Goal: Information Seeking & Learning: Learn about a topic

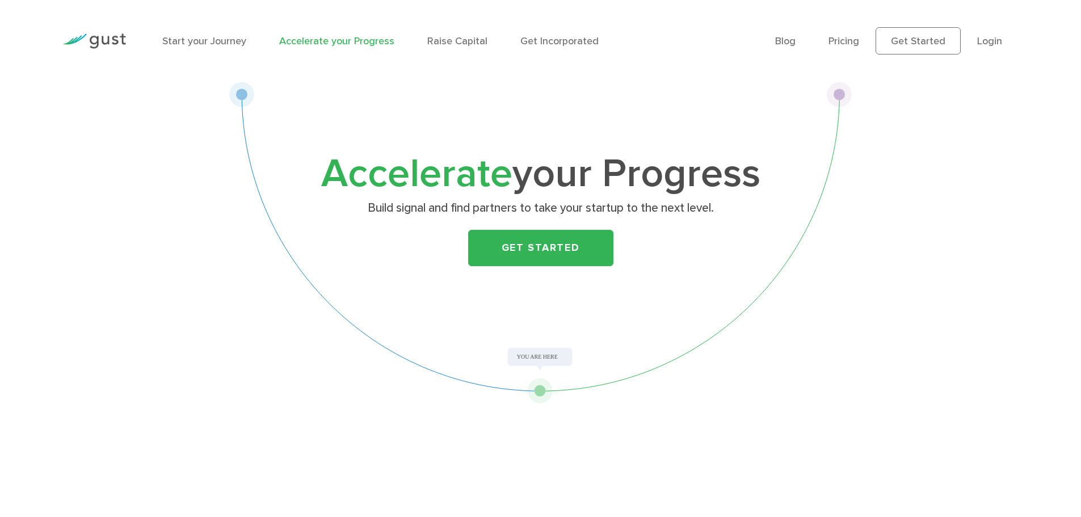
click at [107, 43] on img at bounding box center [94, 40] width 64 height 15
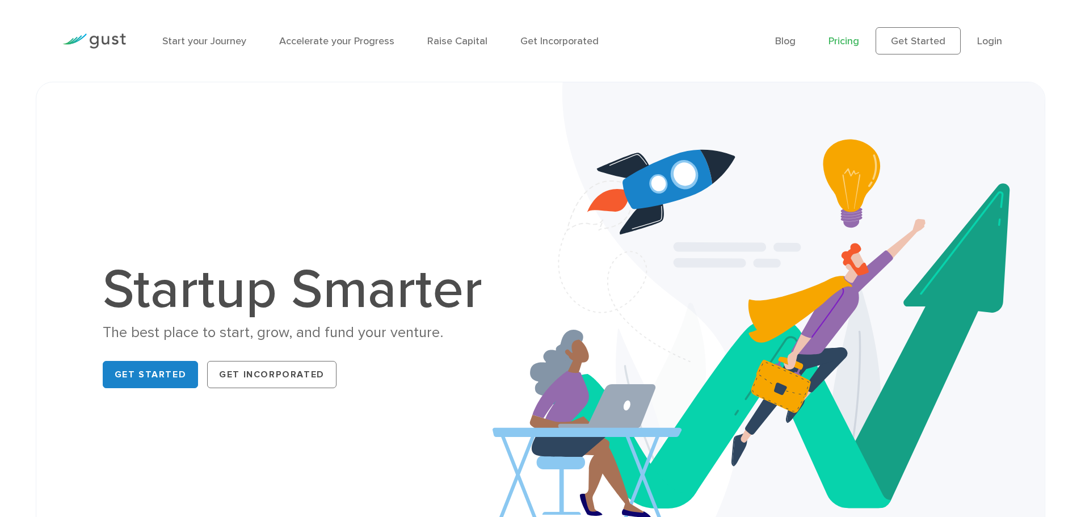
click at [852, 44] on link "Pricing" at bounding box center [844, 41] width 31 height 12
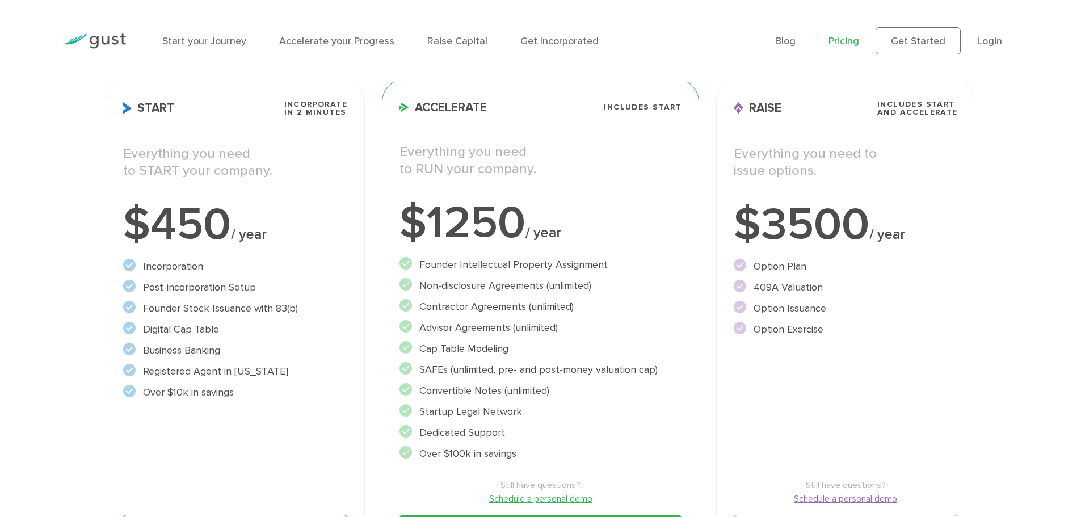
scroll to position [170, 0]
